Goal: Book appointment/travel/reservation

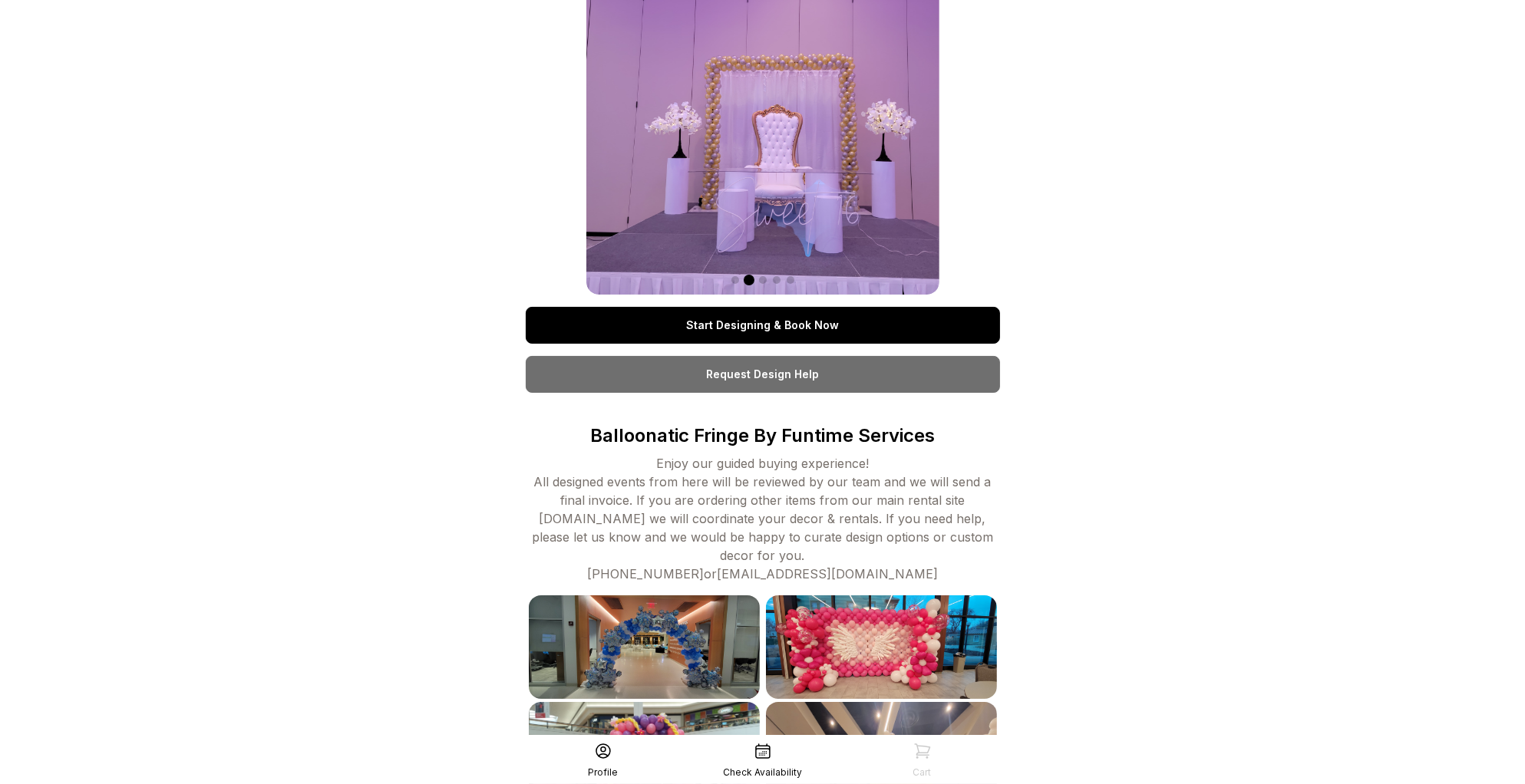
scroll to position [73, 0]
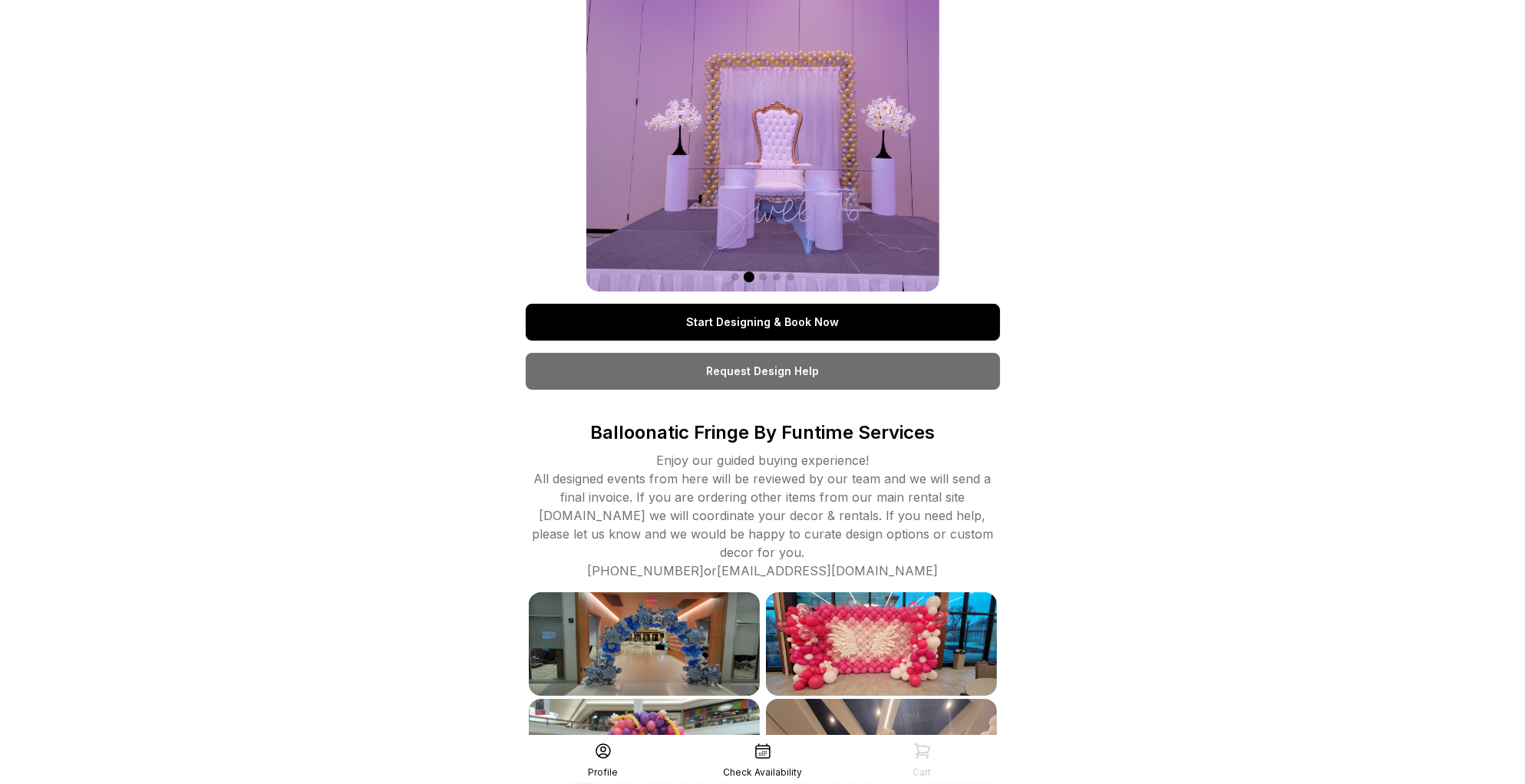
click at [759, 322] on link "Start Designing & Book Now" at bounding box center [763, 322] width 475 height 37
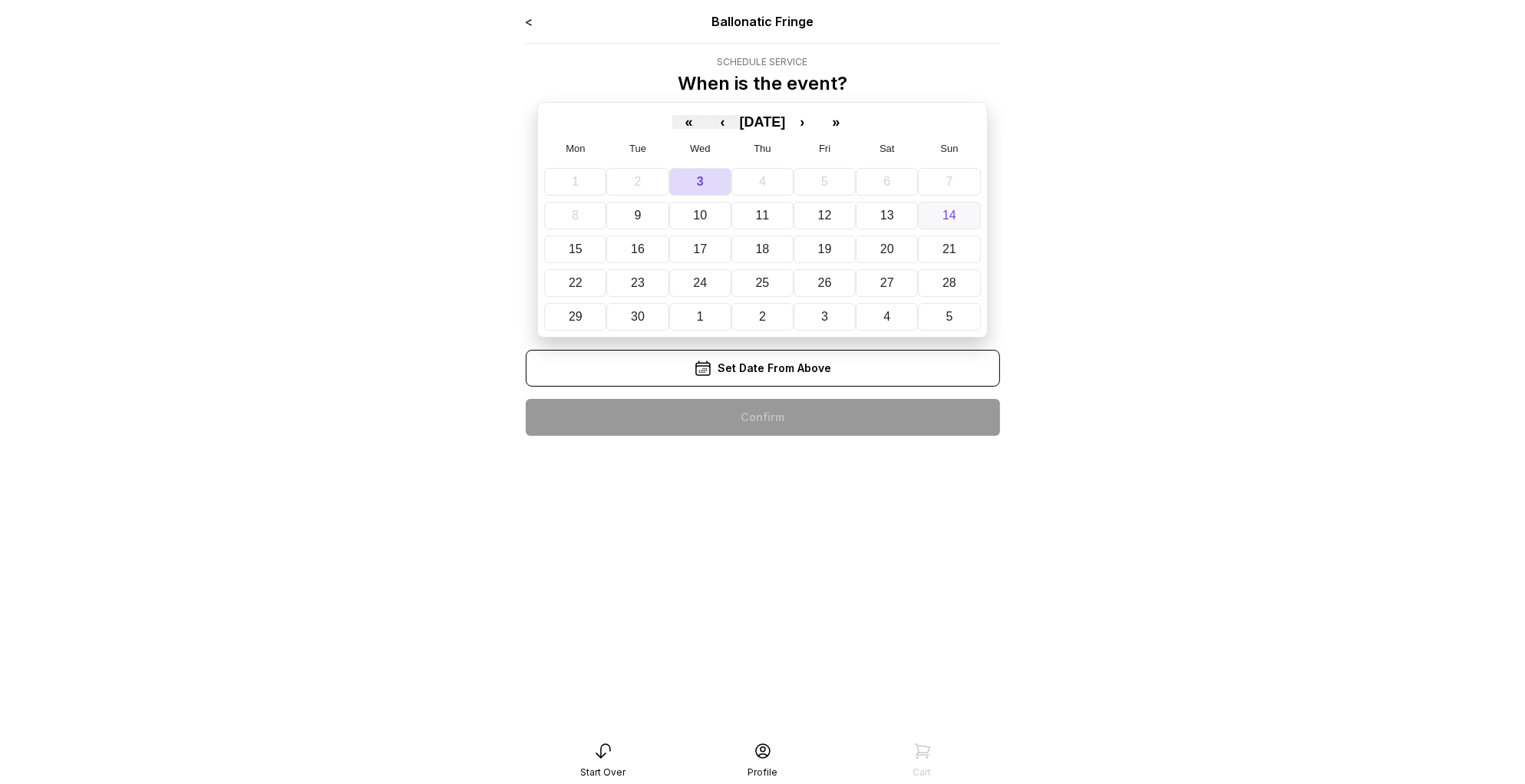
click at [944, 209] on abbr "14" at bounding box center [949, 215] width 13 height 13
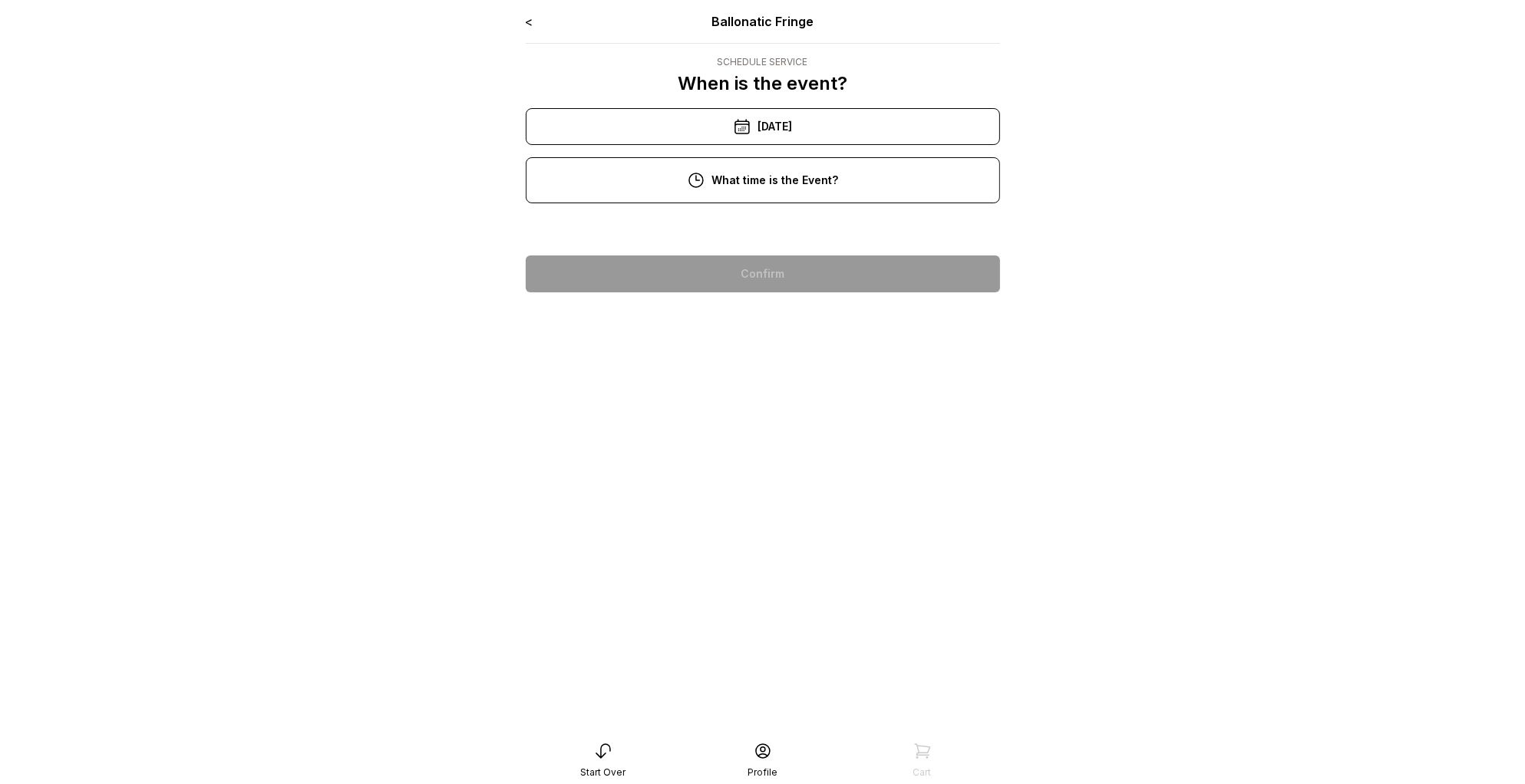
scroll to position [4, 0]
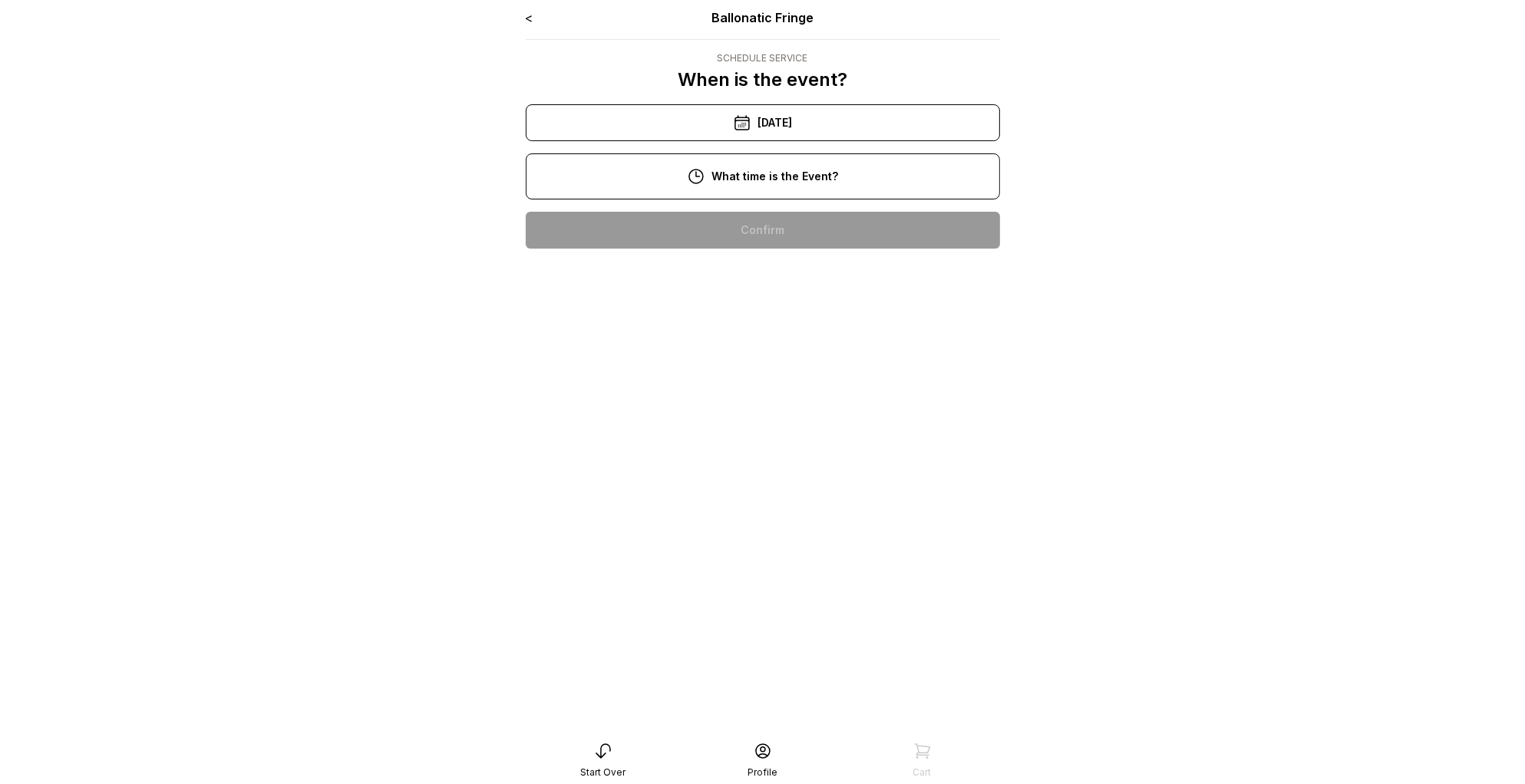
click at [757, 123] on div "[DATE]" at bounding box center [763, 123] width 475 height 37
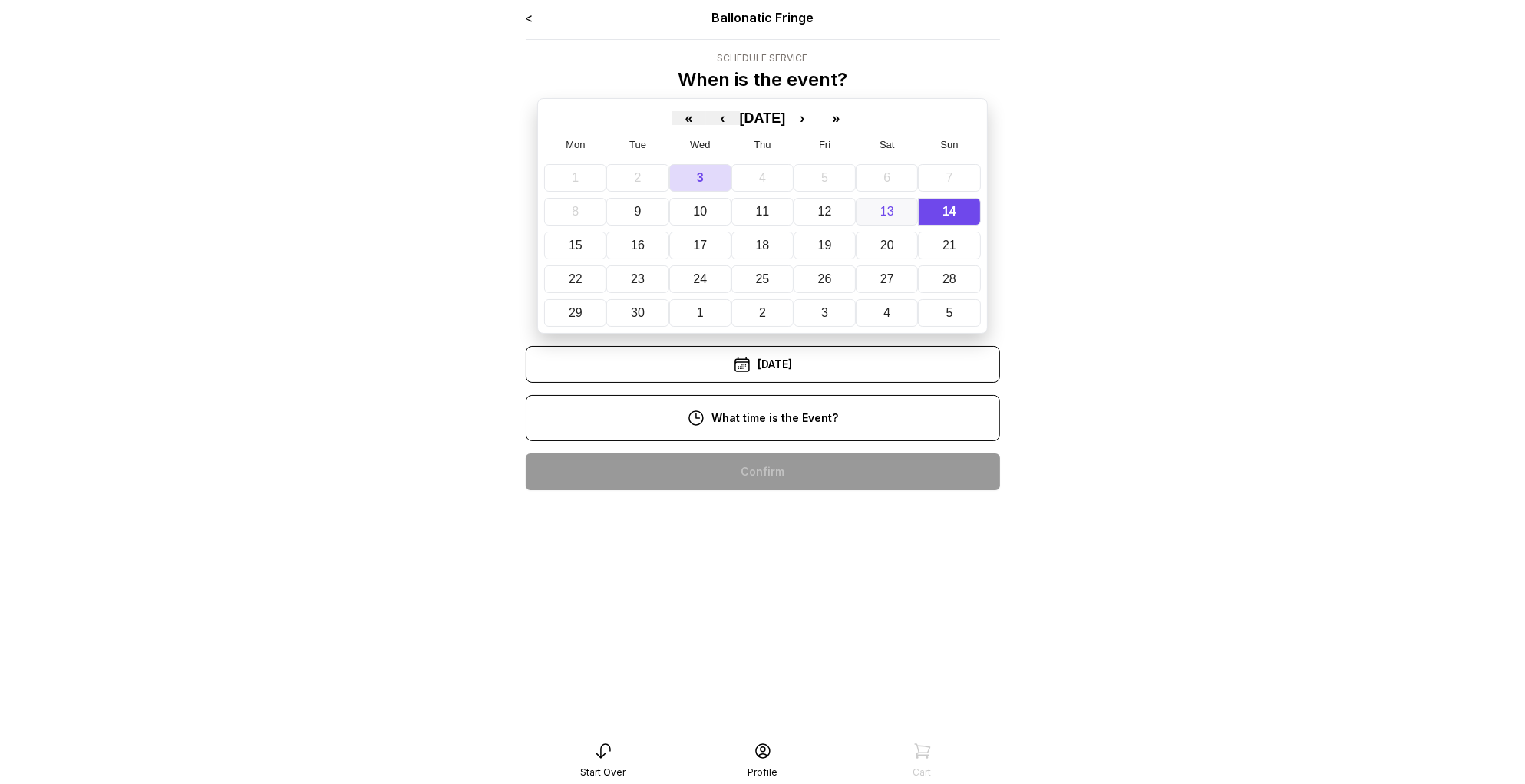
click at [883, 210] on abbr "13" at bounding box center [887, 211] width 13 height 13
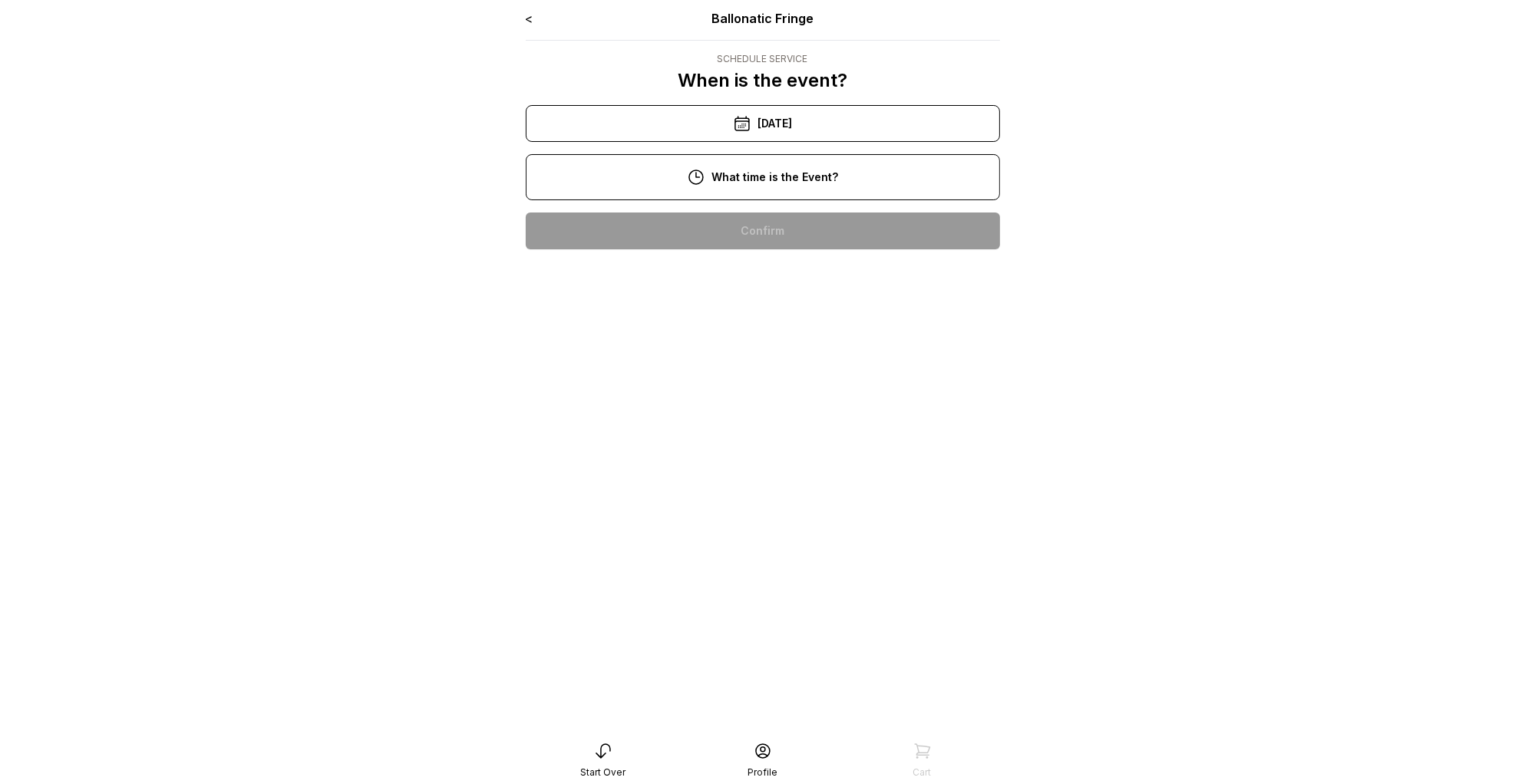
scroll to position [5, 0]
click at [804, 118] on div "[DATE]" at bounding box center [763, 122] width 475 height 37
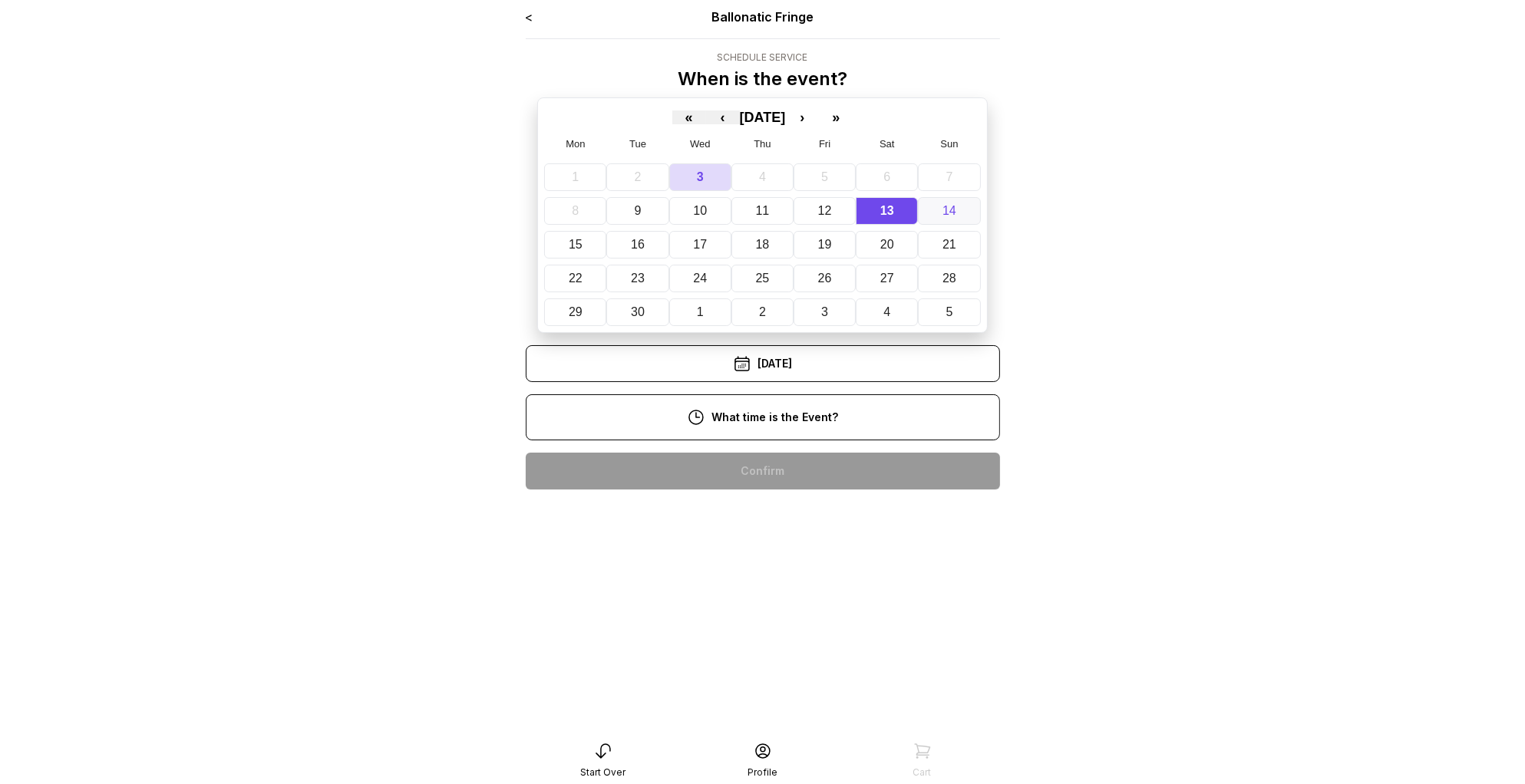
click at [952, 206] on button "14" at bounding box center [948, 211] width 62 height 28
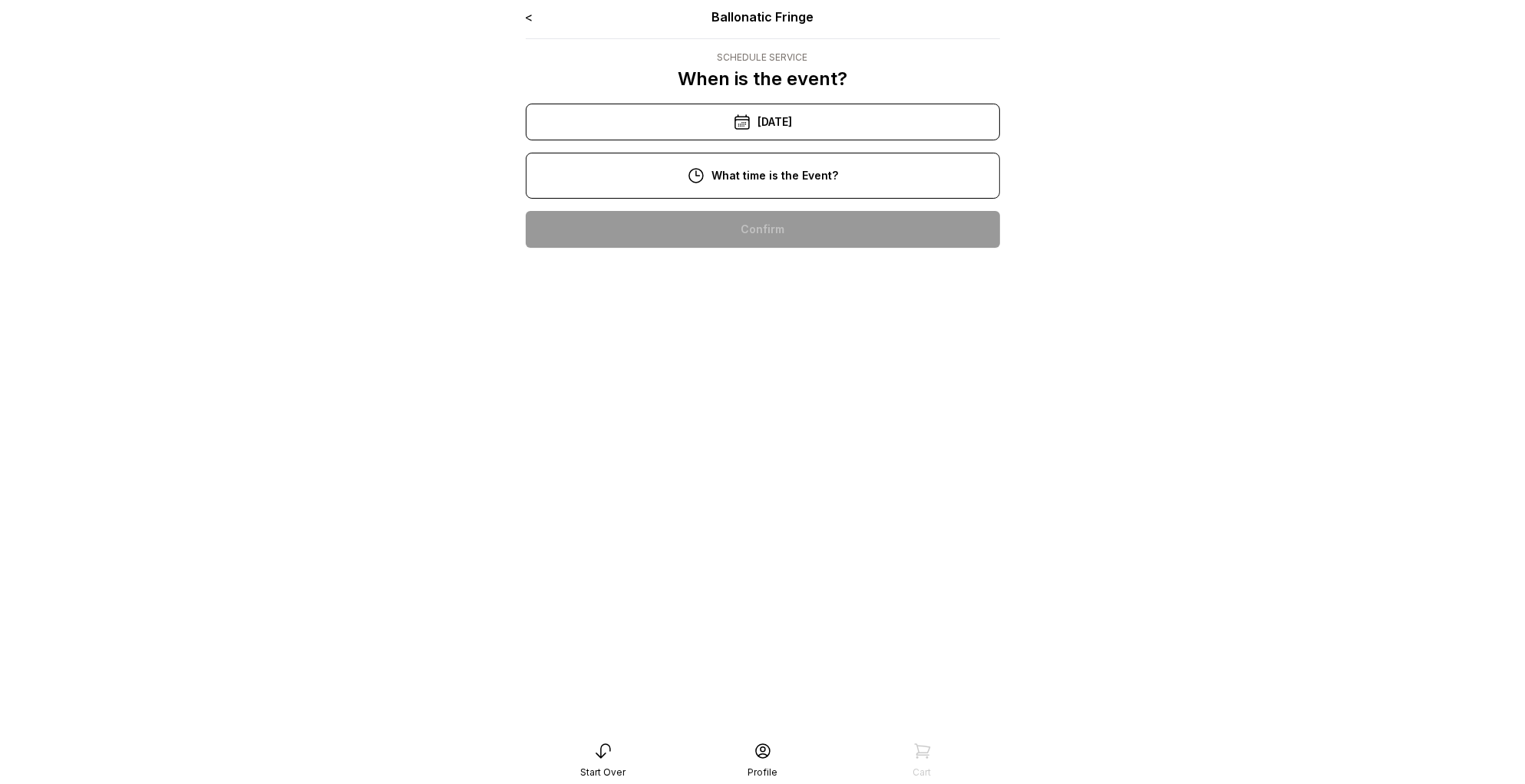
click at [795, 120] on div "[DATE]" at bounding box center [763, 122] width 475 height 37
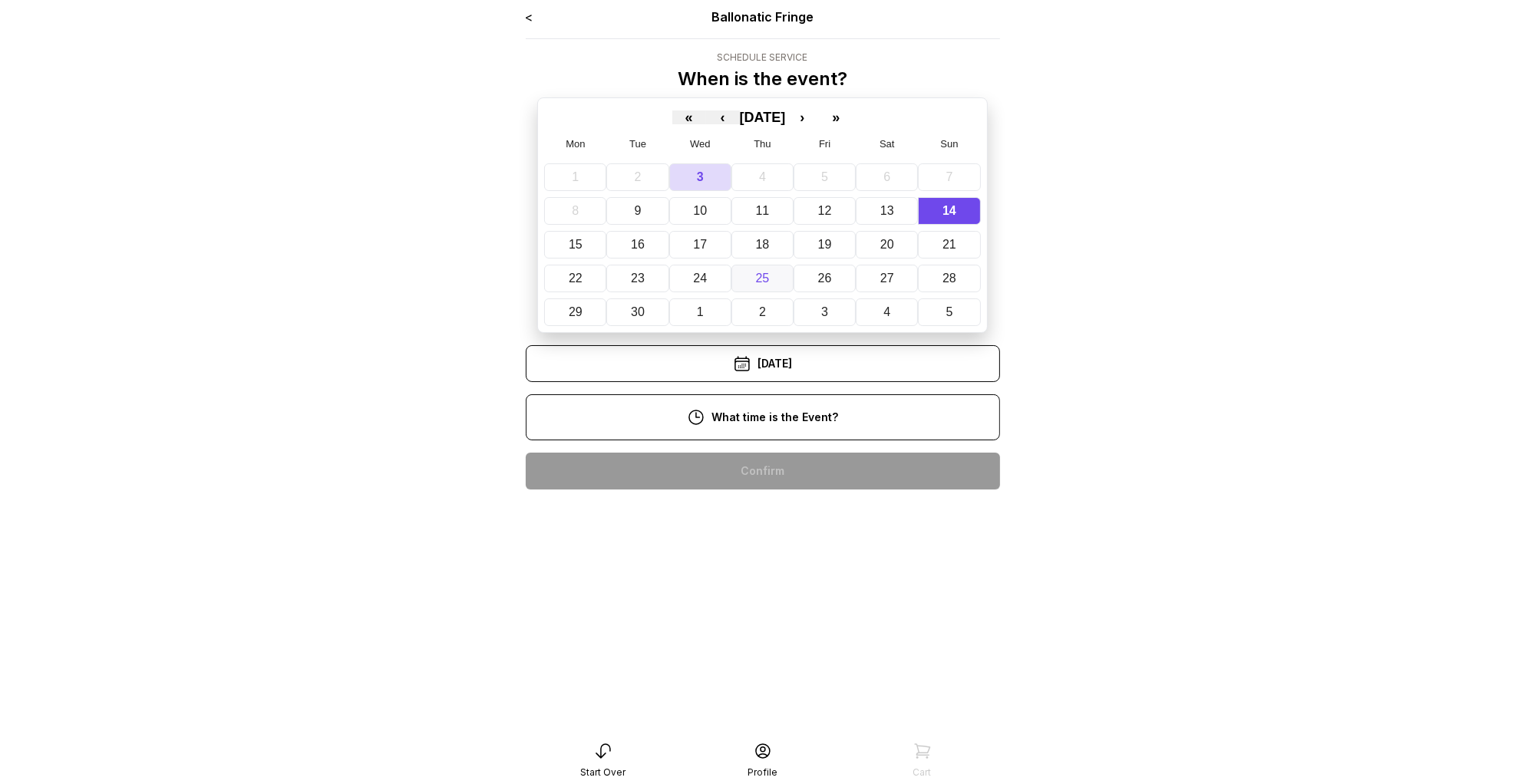
click at [778, 274] on button "25" at bounding box center [762, 278] width 62 height 28
